Goal: Information Seeking & Learning: Learn about a topic

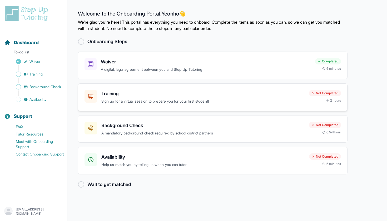
click at [301, 97] on div "Training Sign up for a virtual session to prepare you for your first student!" at bounding box center [202, 97] width 203 height 14
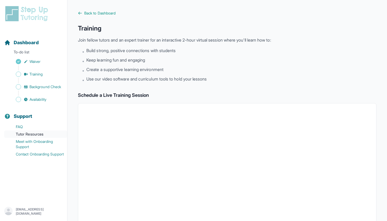
click at [39, 135] on link "Tutor Resources" at bounding box center [35, 133] width 63 height 7
click at [18, 14] on img at bounding box center [27, 13] width 47 height 17
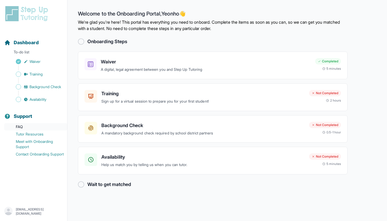
click at [24, 127] on link "FAQ" at bounding box center [35, 126] width 63 height 7
